Goal: Complete application form: Complete application form

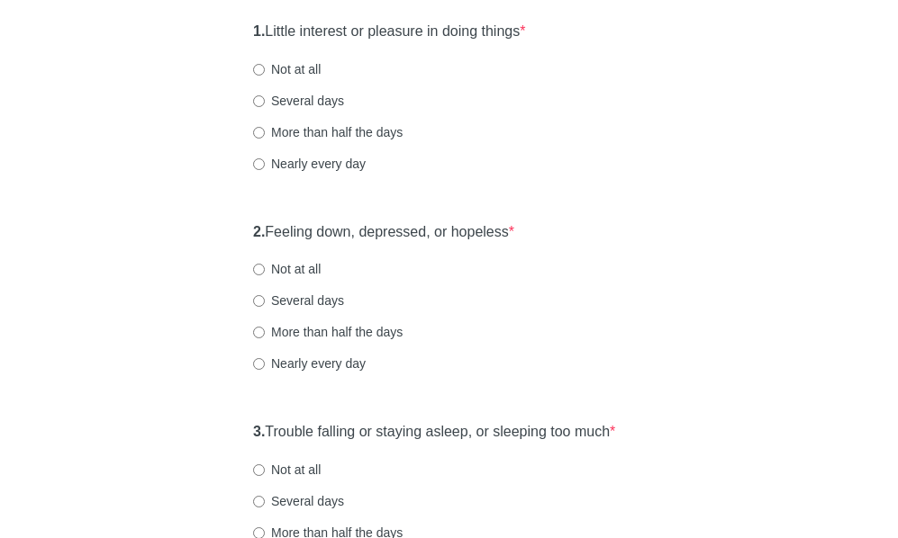
scroll to position [270, 0]
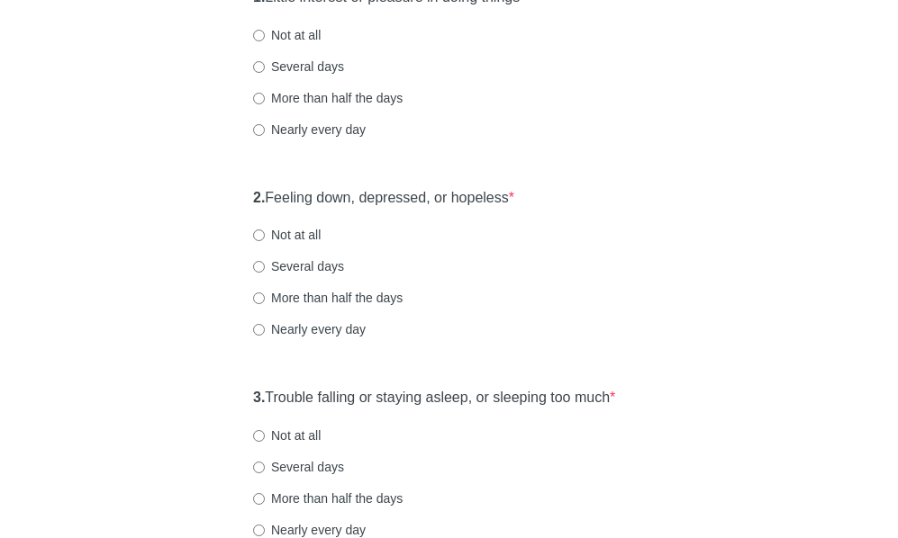
click at [320, 339] on label "Nearly every day" at bounding box center [309, 330] width 113 height 18
click at [265, 336] on input "Nearly every day" at bounding box center [259, 330] width 12 height 12
radio input "true"
click at [339, 139] on label "Nearly every day" at bounding box center [309, 130] width 113 height 18
click at [265, 136] on input "Nearly every day" at bounding box center [259, 130] width 12 height 12
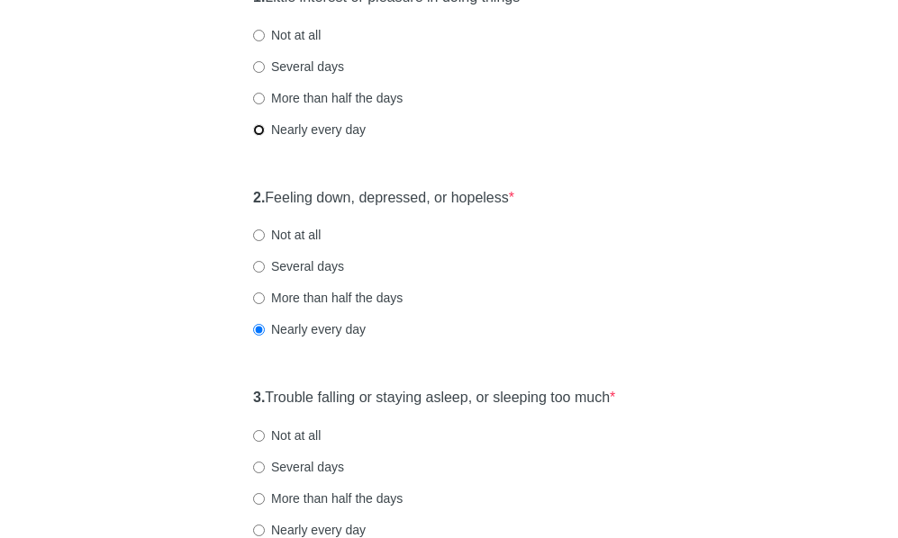
radio input "true"
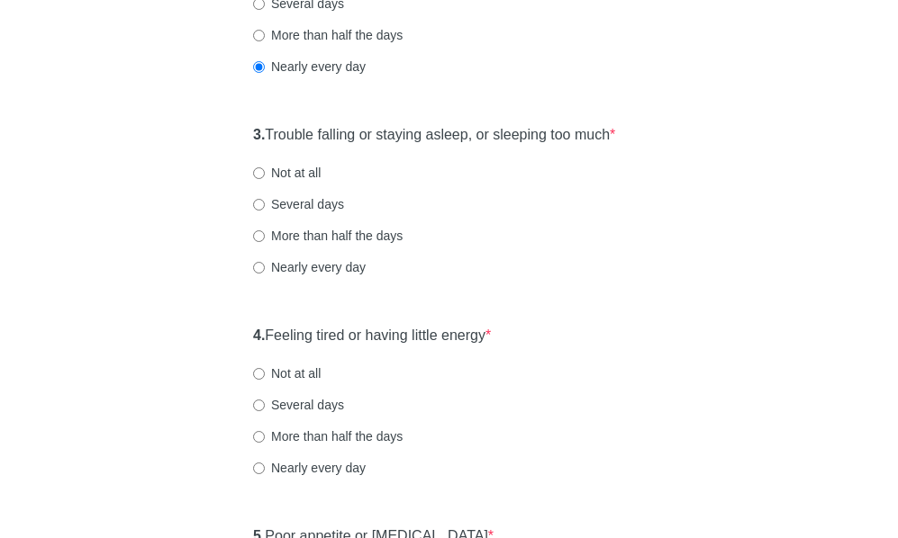
scroll to position [540, 0]
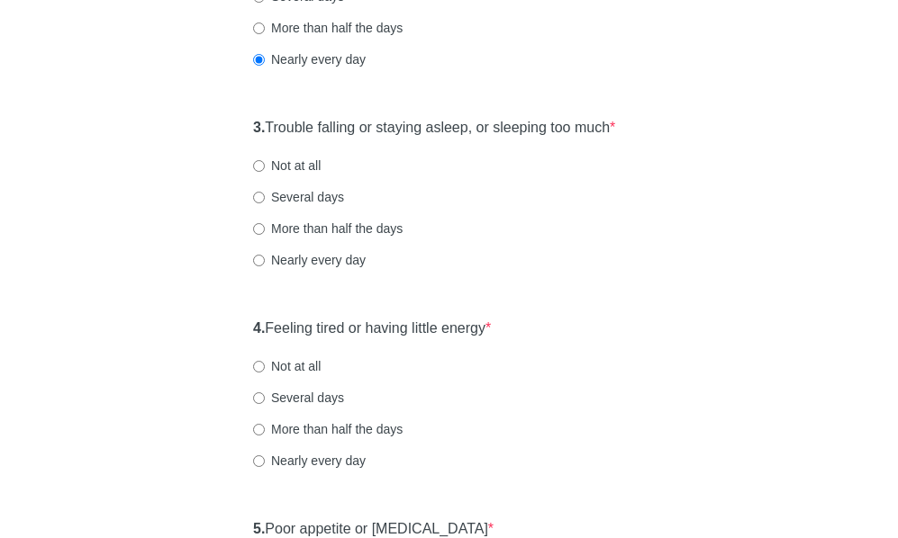
click at [338, 269] on label "Nearly every day" at bounding box center [309, 260] width 113 height 18
click at [265, 266] on input "Nearly every day" at bounding box center [259, 261] width 12 height 12
radio input "true"
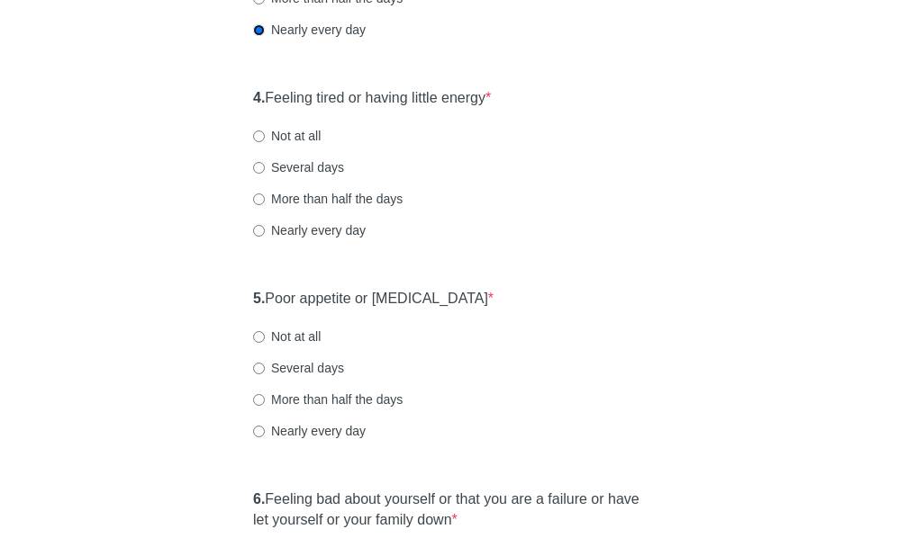
scroll to position [720, 0]
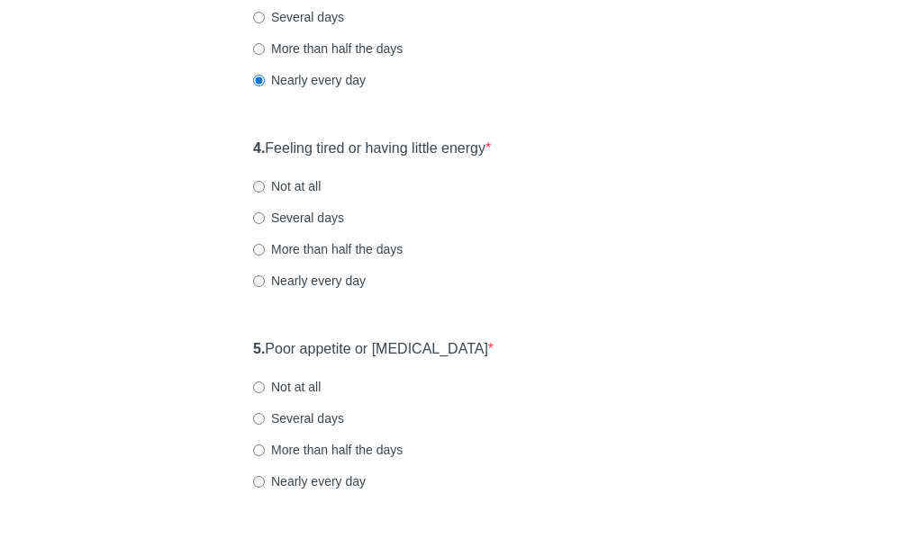
click at [381, 258] on label "More than half the days" at bounding box center [327, 249] width 149 height 18
click at [265, 256] on input "More than half the days" at bounding box center [259, 250] width 12 height 12
radio input "true"
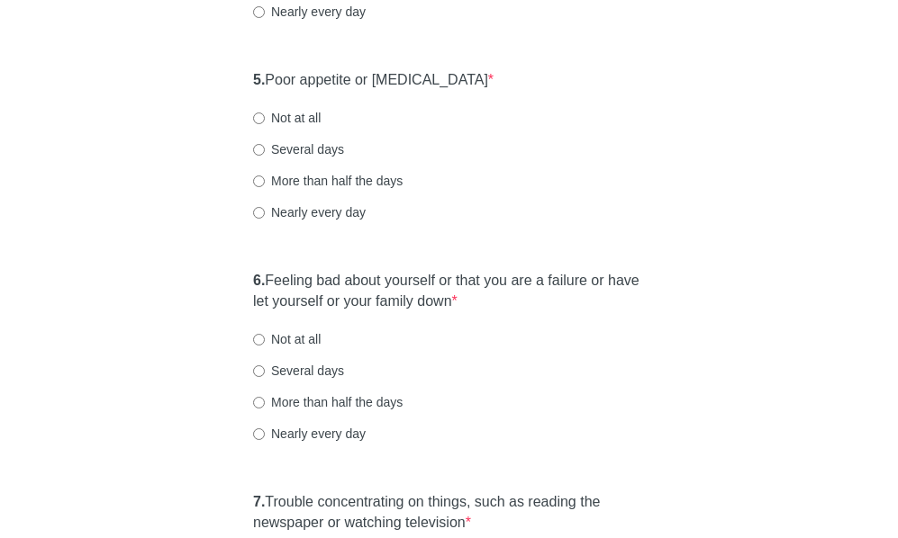
scroll to position [990, 0]
click at [337, 221] on label "Nearly every day" at bounding box center [309, 212] width 113 height 18
click at [265, 218] on input "Nearly every day" at bounding box center [259, 212] width 12 height 12
radio input "true"
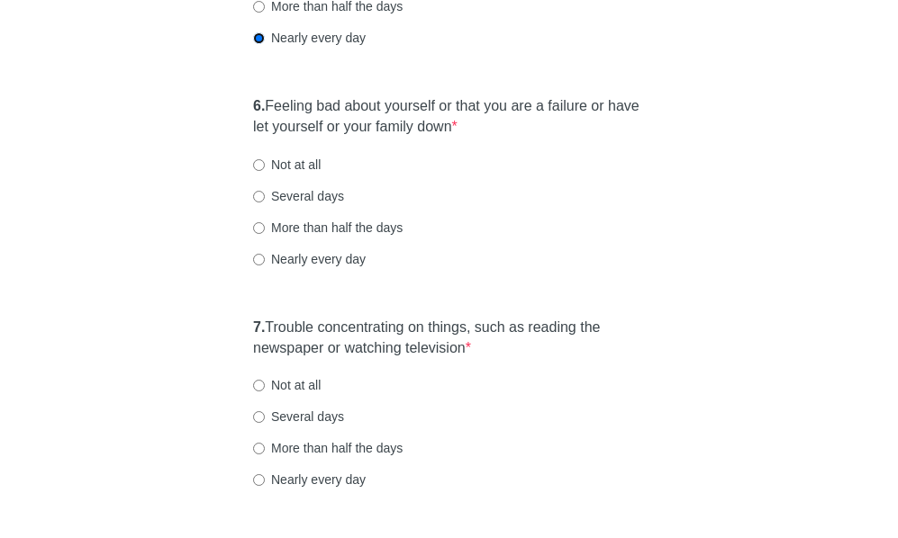
scroll to position [1170, 0]
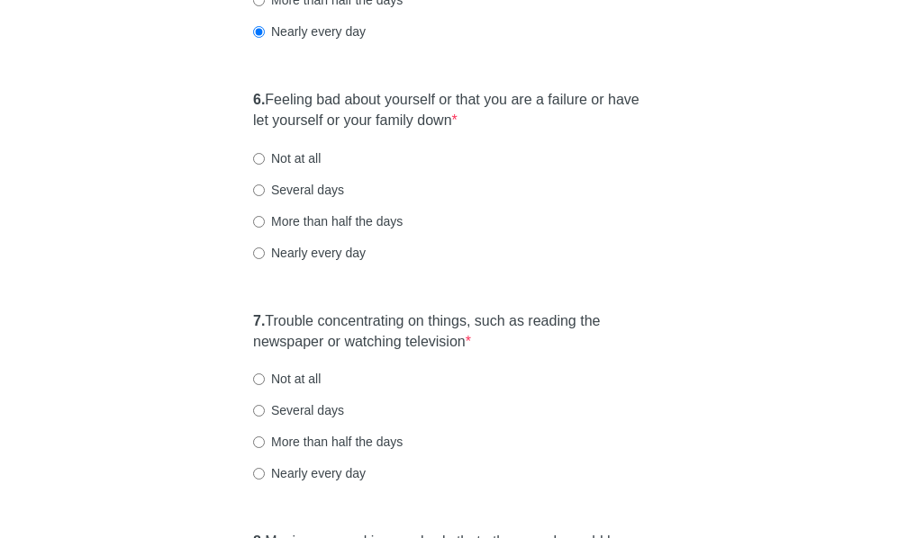
click at [296, 262] on label "Nearly every day" at bounding box center [309, 253] width 113 height 18
click at [265, 259] on input "Nearly every day" at bounding box center [259, 254] width 12 height 12
radio input "true"
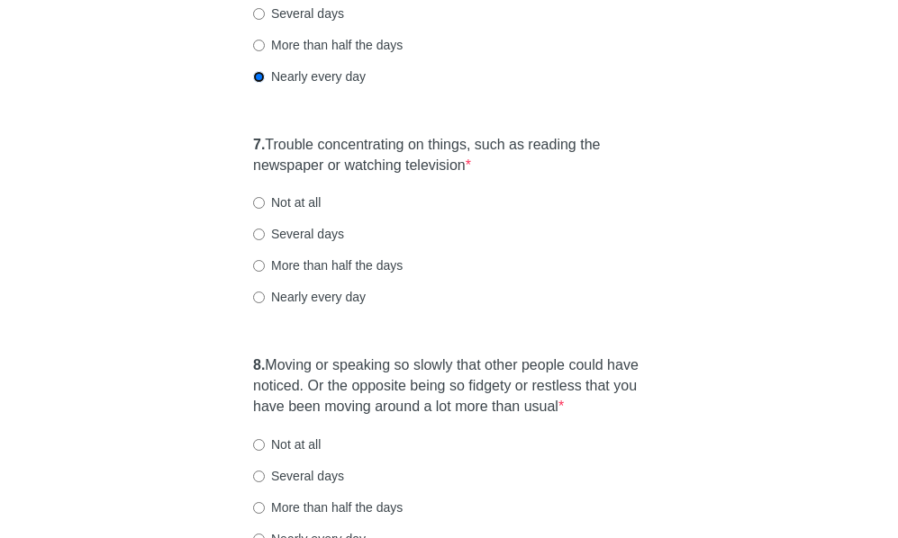
scroll to position [1350, 0]
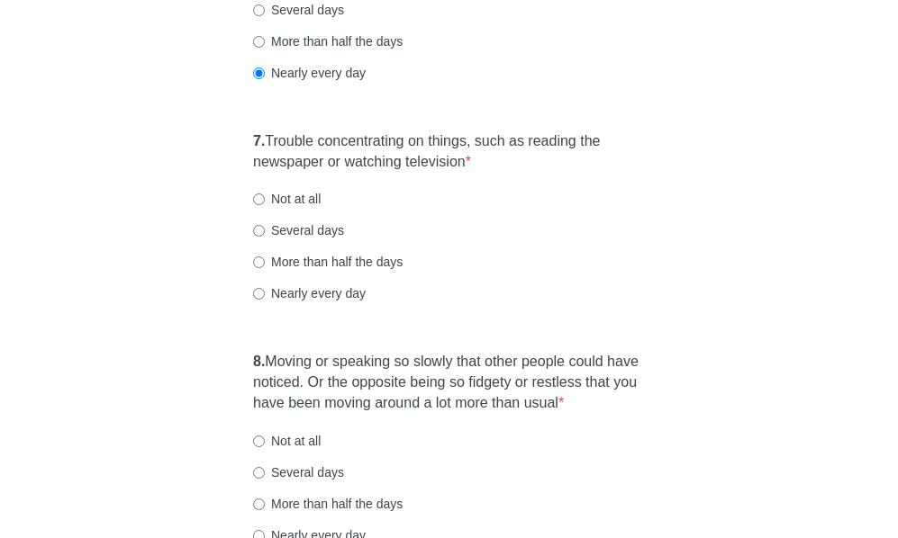
click at [307, 302] on label "Nearly every day" at bounding box center [309, 293] width 113 height 18
click at [265, 300] on input "Nearly every day" at bounding box center [259, 294] width 12 height 12
radio input "true"
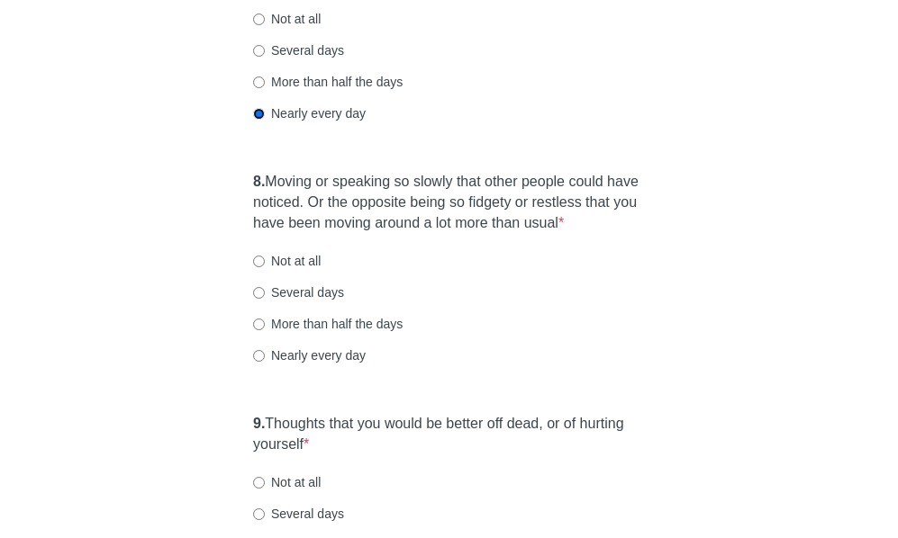
scroll to position [1621, 0]
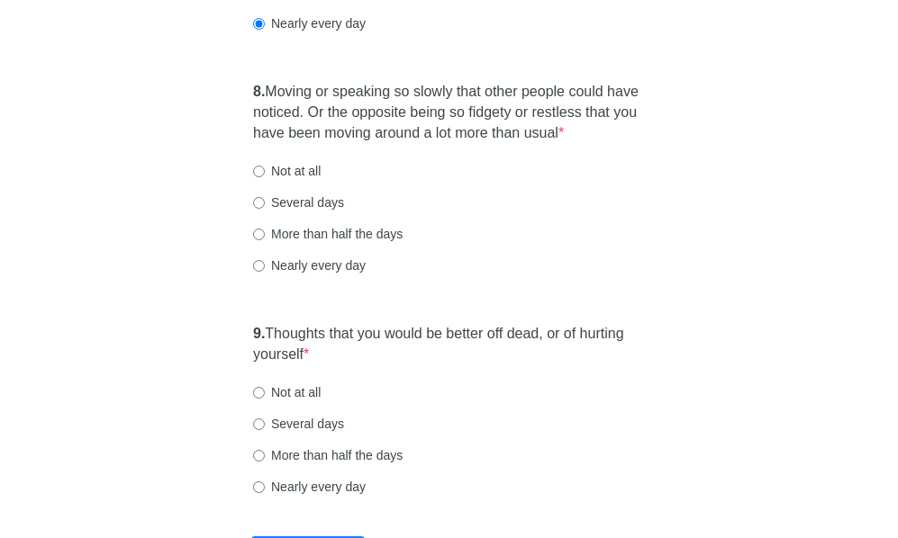
click at [330, 275] on label "Nearly every day" at bounding box center [309, 266] width 113 height 18
click at [265, 272] on input "Nearly every day" at bounding box center [259, 266] width 12 height 12
radio input "true"
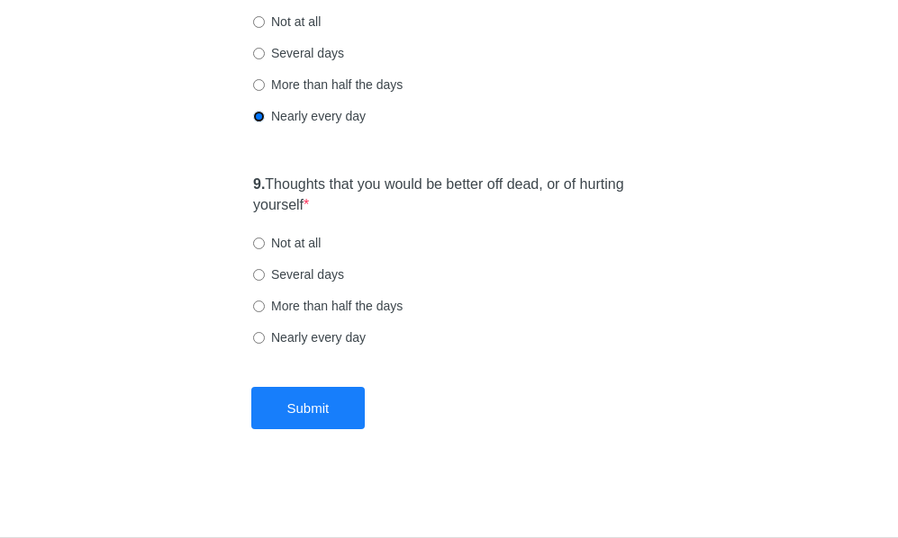
scroll to position [1801, 0]
click at [293, 279] on label "Several days" at bounding box center [298, 275] width 91 height 18
click at [265, 279] on input "Several days" at bounding box center [259, 275] width 12 height 12
radio input "true"
click at [345, 354] on div "9. Thoughts that you would be better off dead, or of hurting yourself * Not at …" at bounding box center [449, 270] width 410 height 208
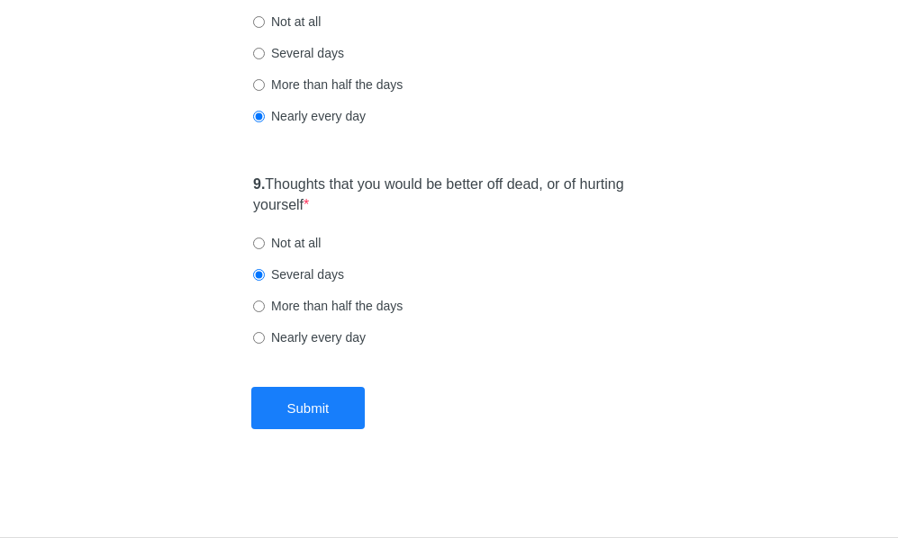
click at [343, 342] on label "Nearly every day" at bounding box center [309, 338] width 113 height 18
click at [265, 342] on input "Nearly every day" at bounding box center [259, 338] width 12 height 12
radio input "true"
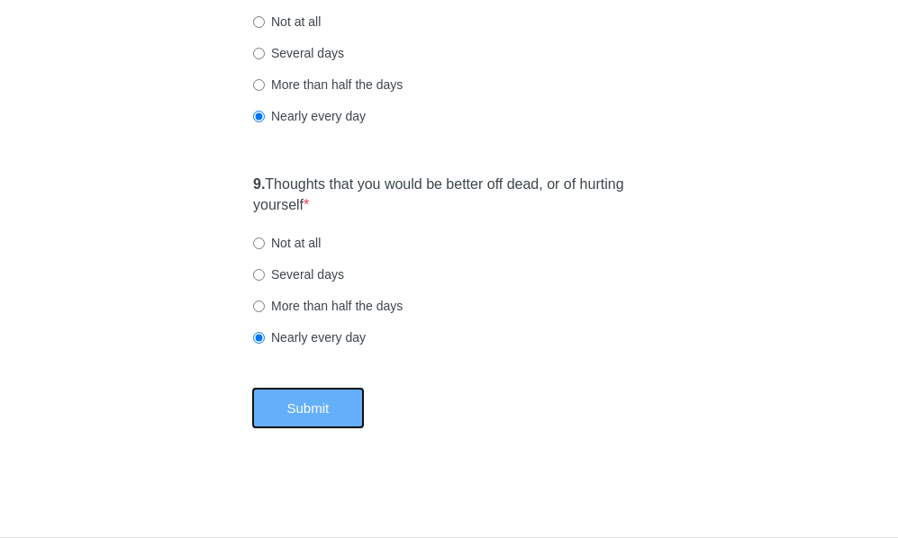
click at [332, 424] on button "Submit" at bounding box center [308, 408] width 114 height 42
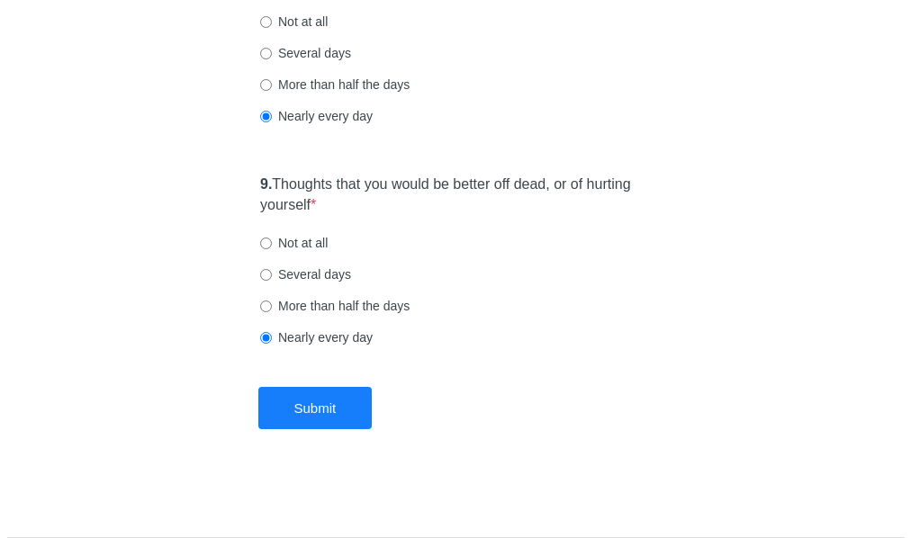
scroll to position [0, 0]
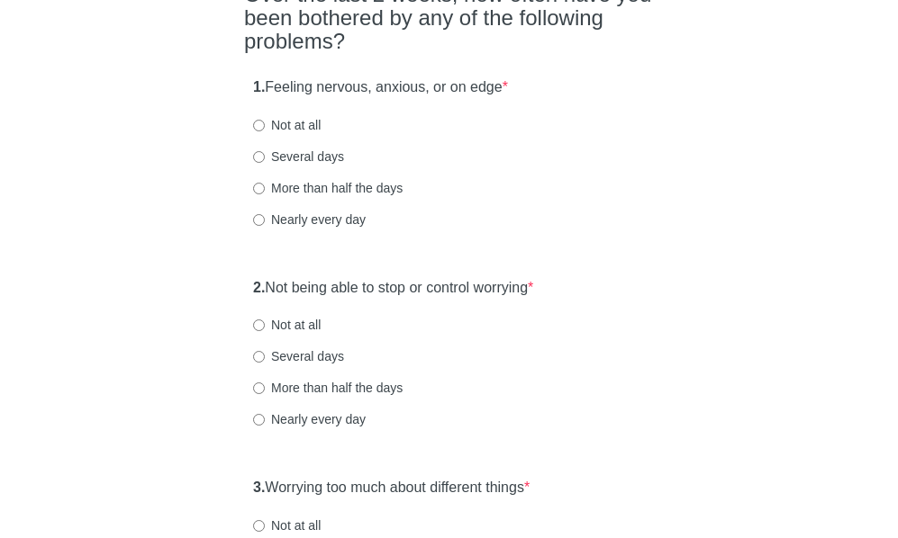
click at [312, 217] on label "Nearly every day" at bounding box center [309, 220] width 113 height 18
click at [265, 217] on input "Nearly every day" at bounding box center [259, 220] width 12 height 12
radio input "true"
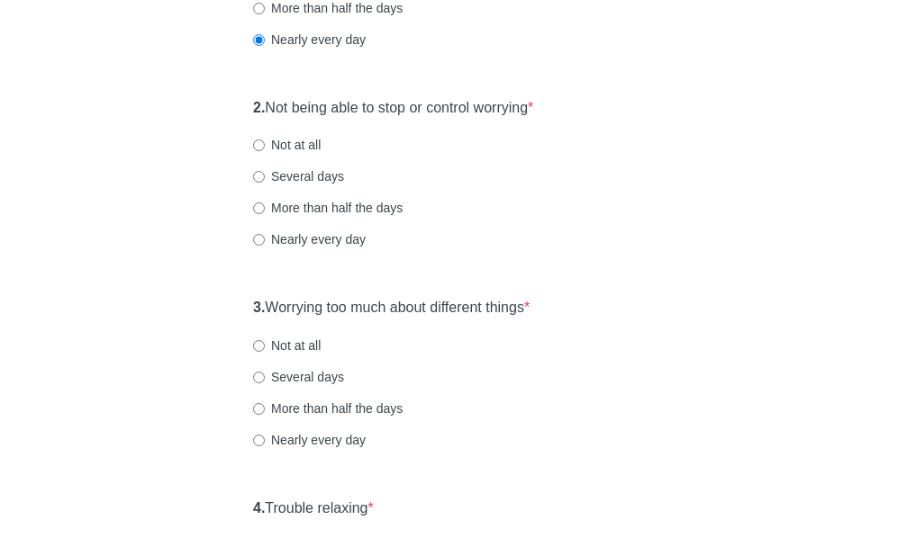
click at [321, 235] on label "Nearly every day" at bounding box center [309, 239] width 113 height 18
click at [265, 235] on input "Nearly every day" at bounding box center [259, 240] width 12 height 12
radio input "true"
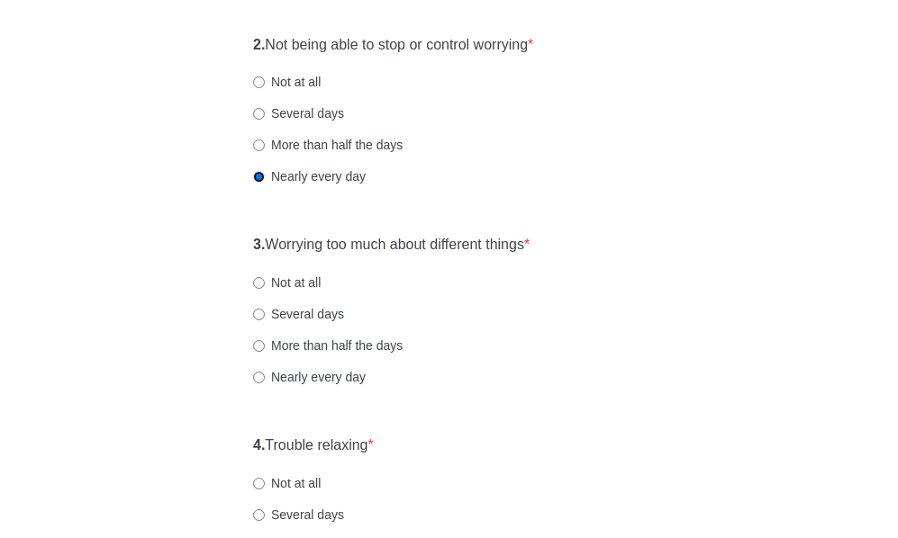
scroll to position [450, 0]
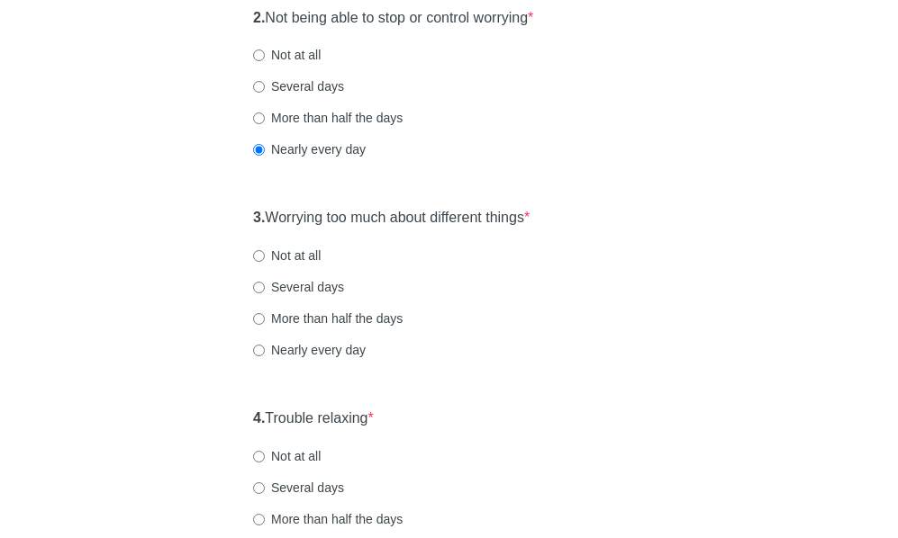
click at [323, 353] on label "Nearly every day" at bounding box center [309, 350] width 113 height 18
click at [265, 353] on input "Nearly every day" at bounding box center [259, 351] width 12 height 12
radio input "true"
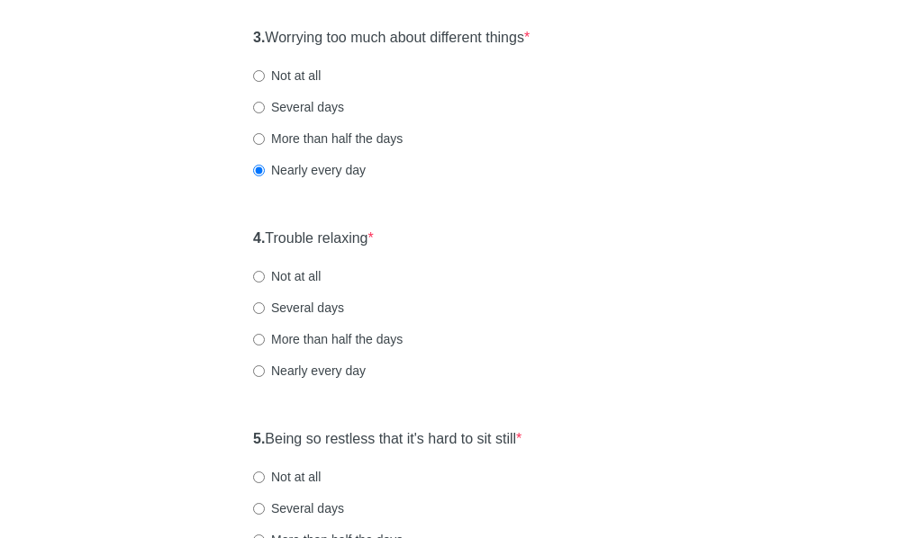
click at [331, 358] on div "4. Trouble relaxing * Not at all Several days More than half the days Nearly ev…" at bounding box center [449, 313] width 410 height 187
click at [333, 360] on div "4. Trouble relaxing * Not at all Several days More than half the days Nearly ev…" at bounding box center [449, 313] width 410 height 187
click at [336, 369] on label "Nearly every day" at bounding box center [309, 371] width 113 height 18
click at [265, 369] on input "Nearly every day" at bounding box center [259, 372] width 12 height 12
radio input "true"
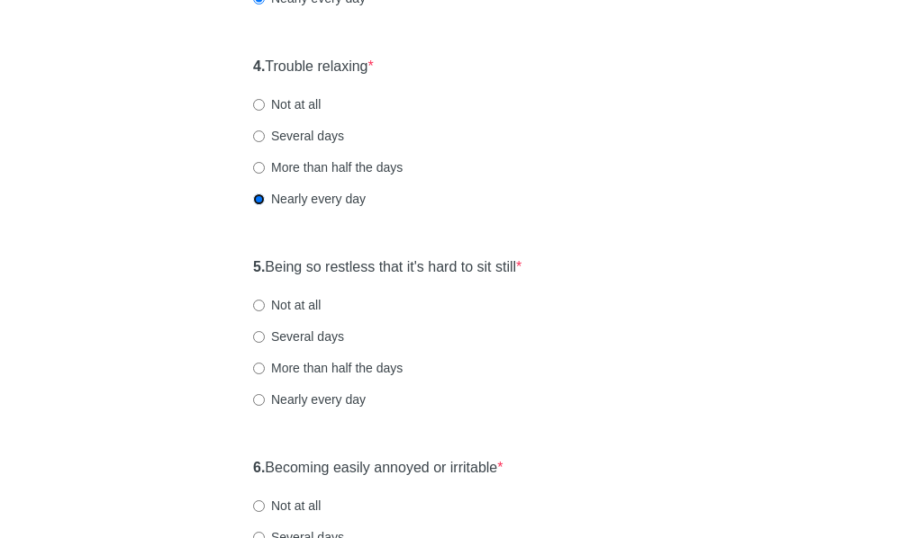
scroll to position [810, 0]
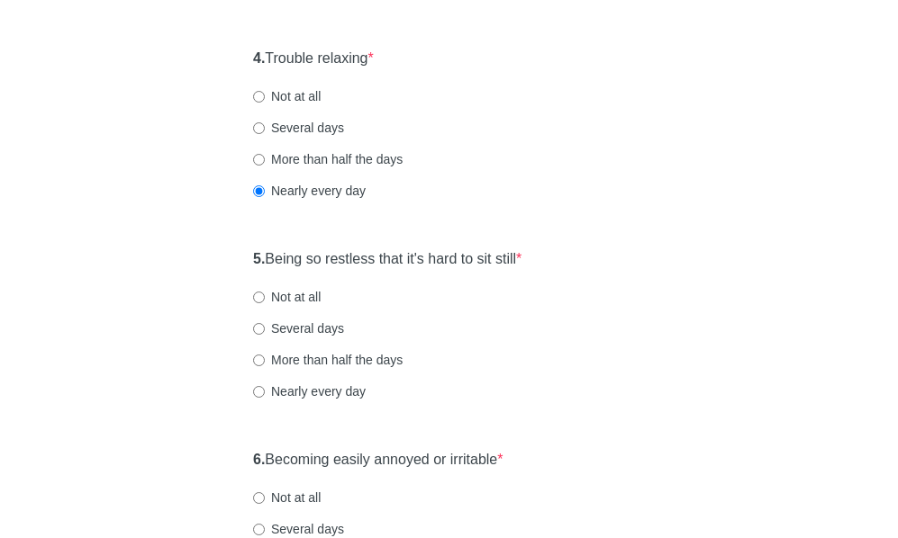
click at [303, 387] on label "Nearly every day" at bounding box center [309, 392] width 113 height 18
click at [265, 387] on input "Nearly every day" at bounding box center [259, 392] width 12 height 12
radio input "true"
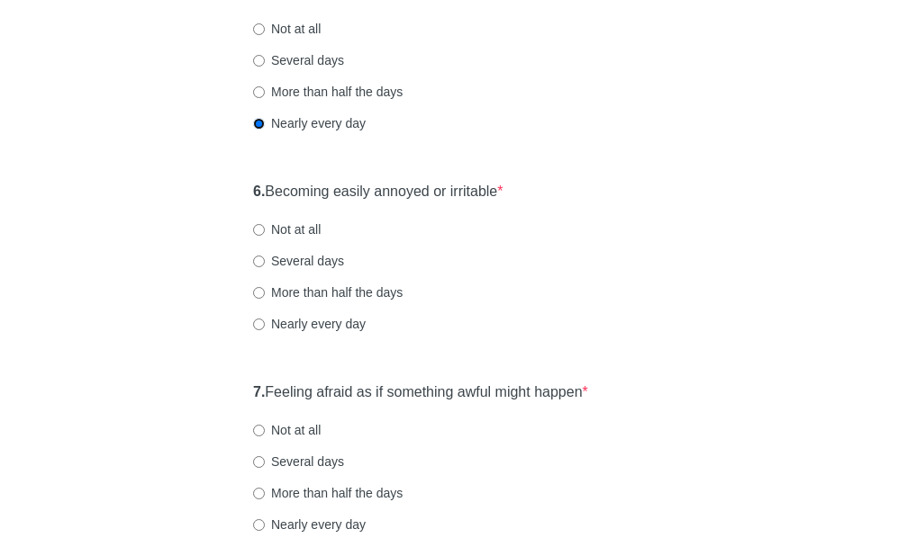
scroll to position [1080, 0]
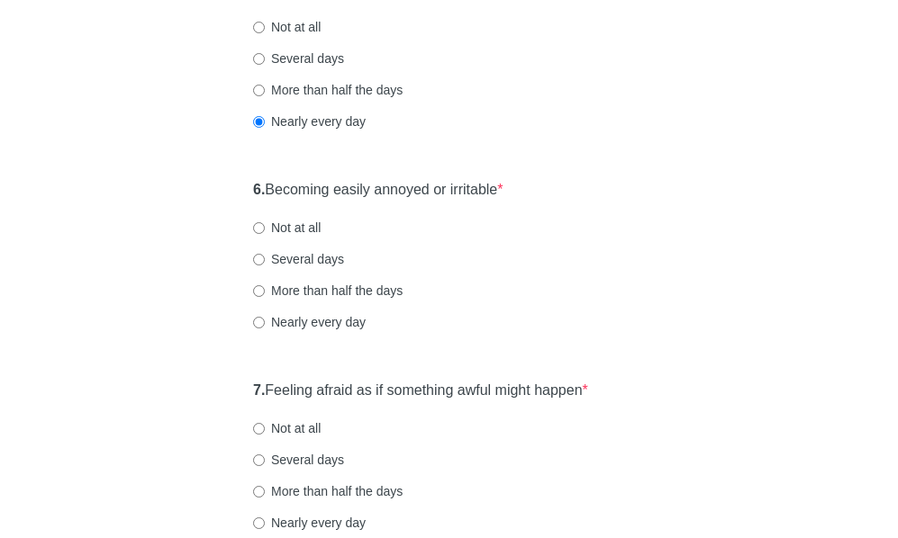
click at [330, 323] on label "Nearly every day" at bounding box center [309, 322] width 113 height 18
click at [265, 323] on input "Nearly every day" at bounding box center [259, 323] width 12 height 12
radio input "true"
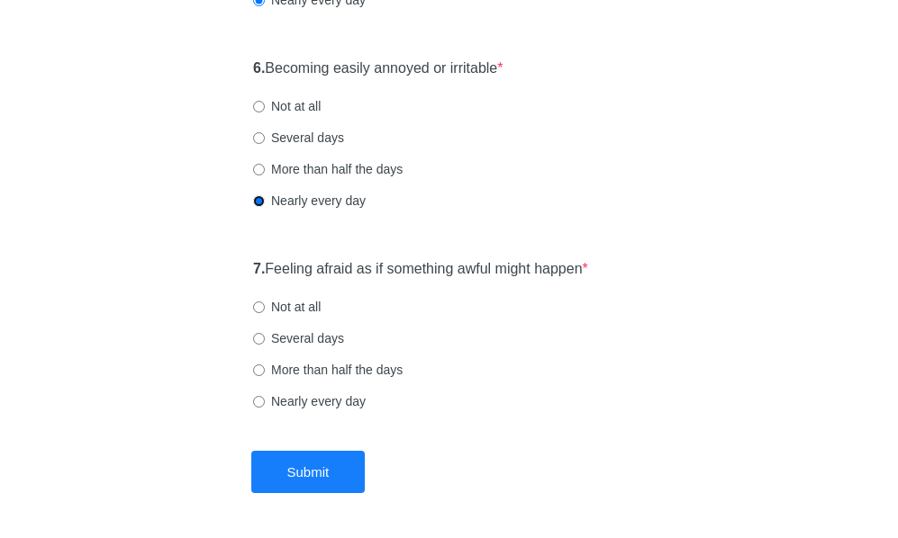
scroll to position [1170, 0]
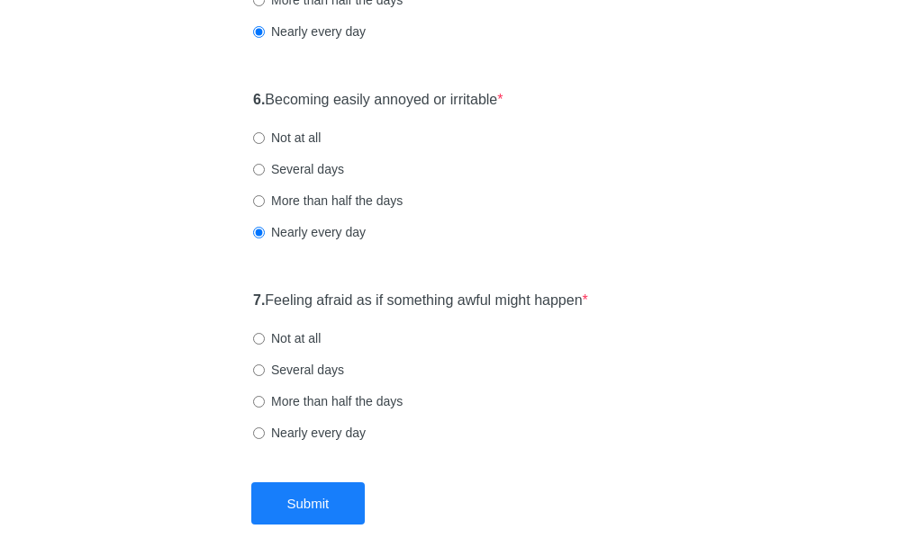
click at [323, 435] on label "Nearly every day" at bounding box center [309, 433] width 113 height 18
click at [265, 435] on input "Nearly every day" at bounding box center [259, 434] width 12 height 12
radio input "true"
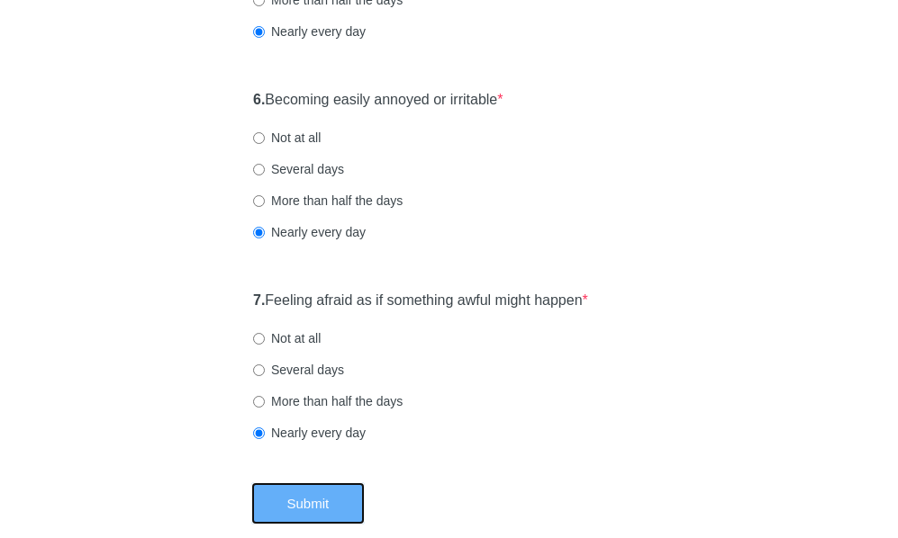
click at [281, 505] on button "Submit" at bounding box center [308, 504] width 114 height 42
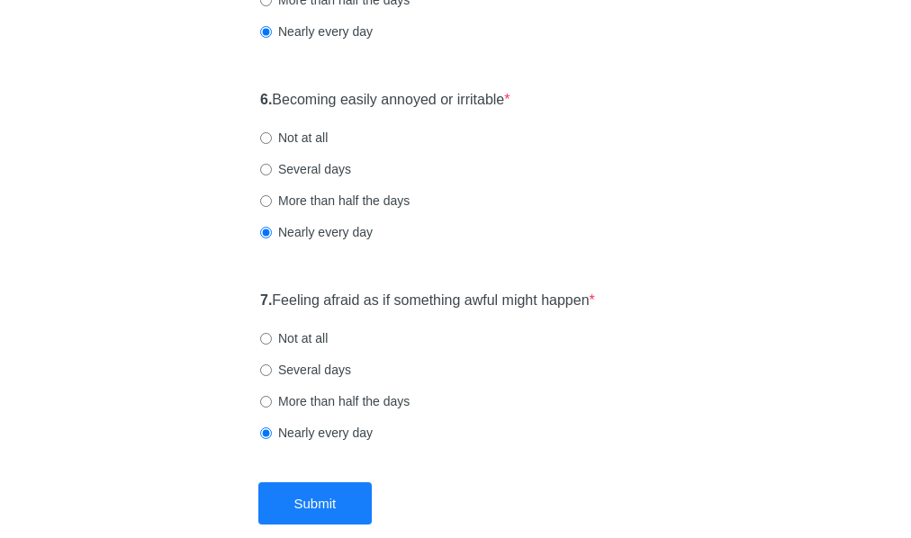
scroll to position [0, 0]
